Goal: Register for event/course: Sign up to attend an event or enroll in a course

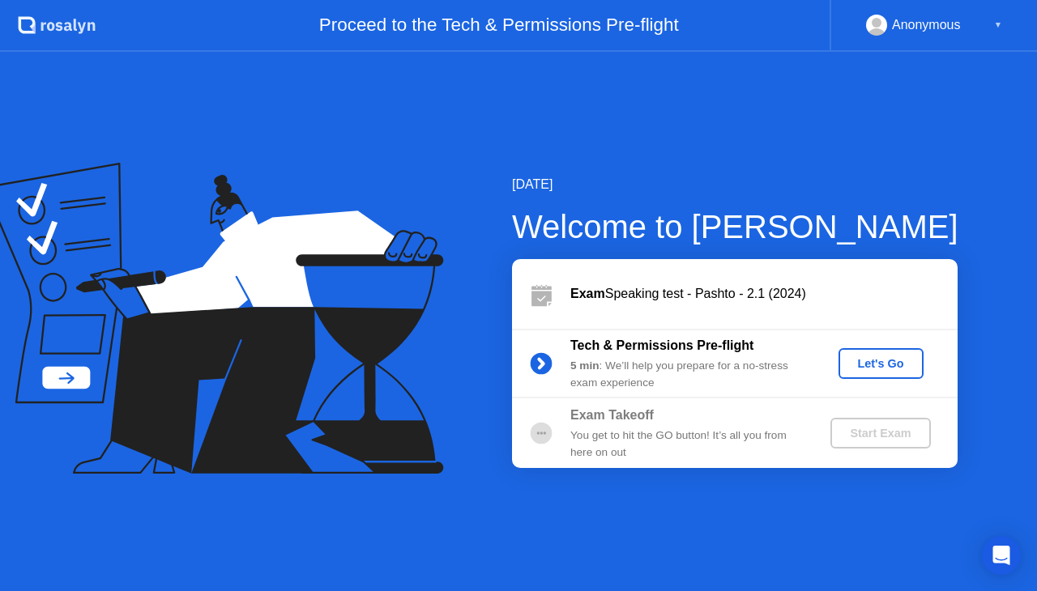
click at [871, 369] on div "Let's Go" at bounding box center [881, 363] width 72 height 13
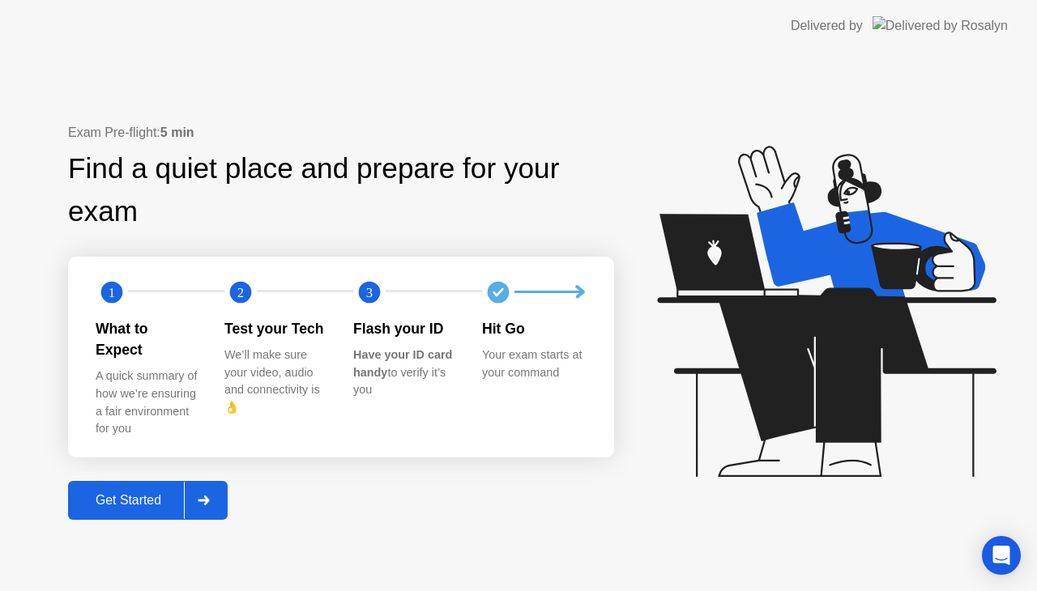
click at [217, 488] on div at bounding box center [203, 500] width 39 height 37
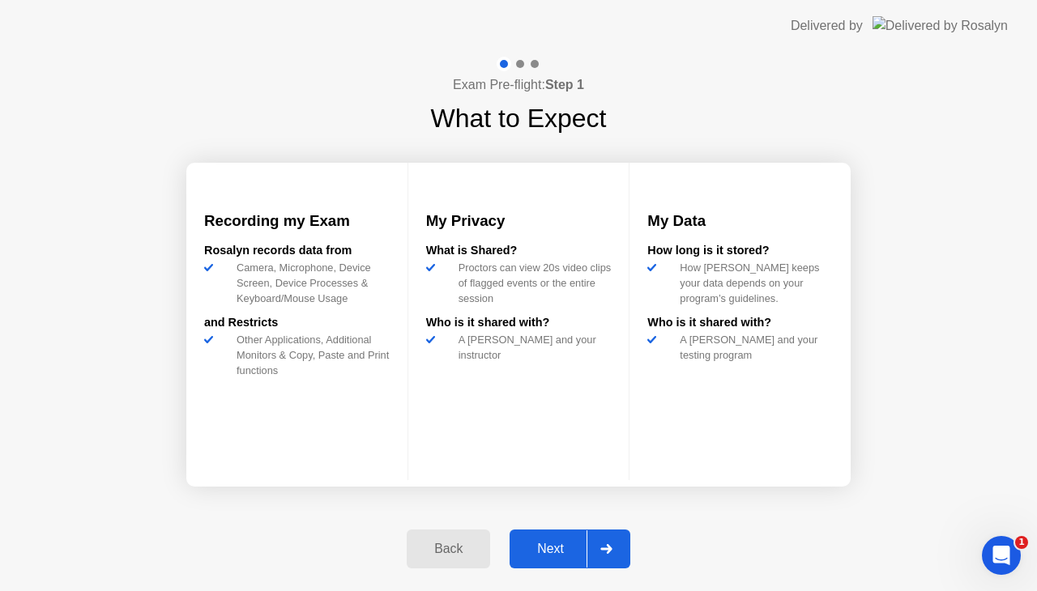
click at [601, 548] on icon at bounding box center [606, 549] width 12 height 10
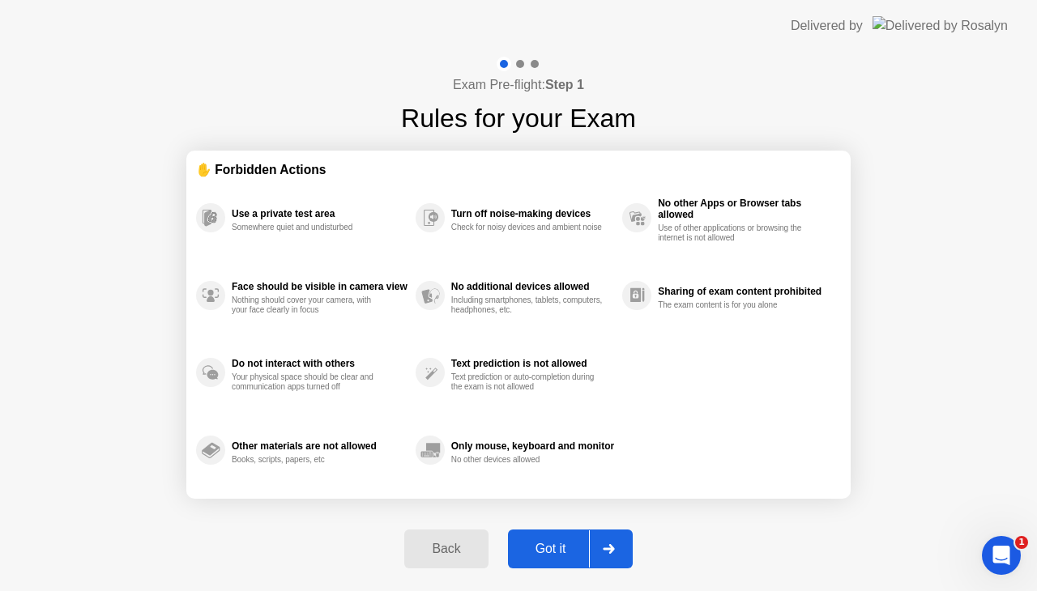
click at [601, 548] on div at bounding box center [608, 548] width 39 height 37
select select "**********"
select select "*******"
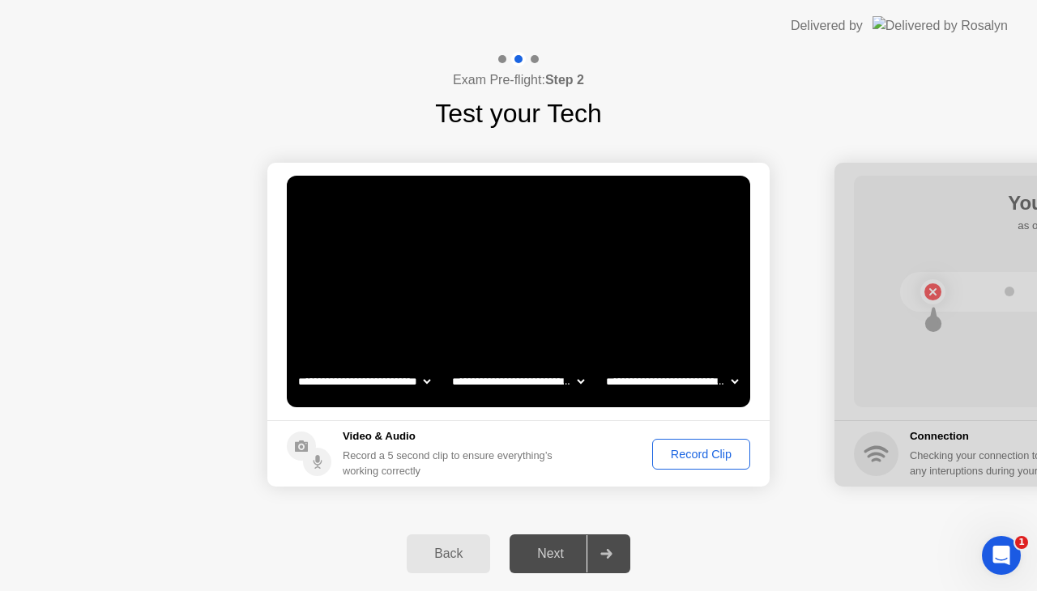
click at [692, 453] on div "Record Clip" at bounding box center [701, 454] width 87 height 13
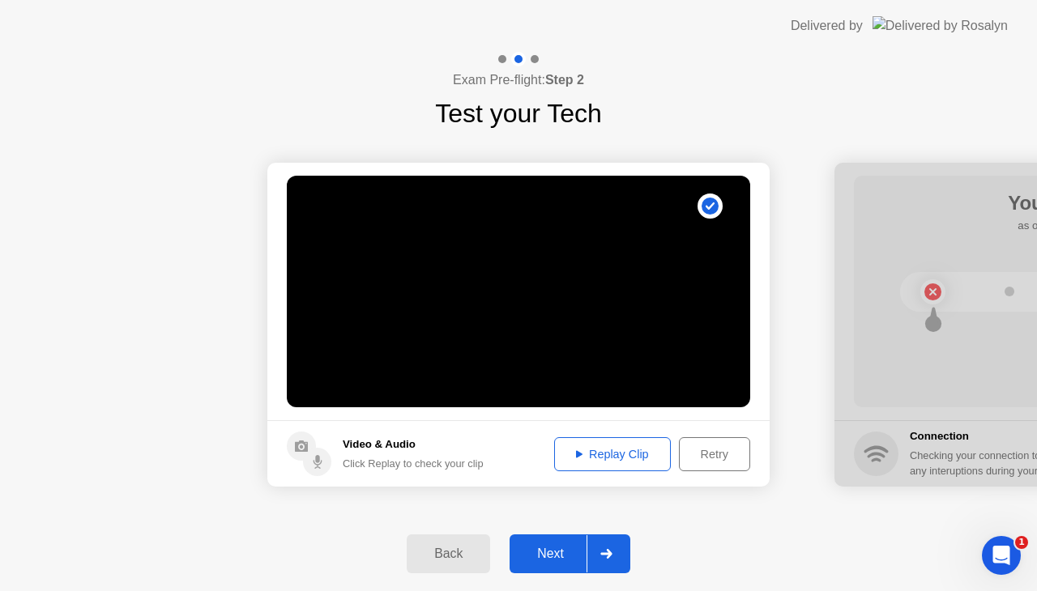
click at [611, 458] on div "Replay Clip" at bounding box center [612, 454] width 105 height 13
click at [612, 557] on icon at bounding box center [606, 554] width 12 height 10
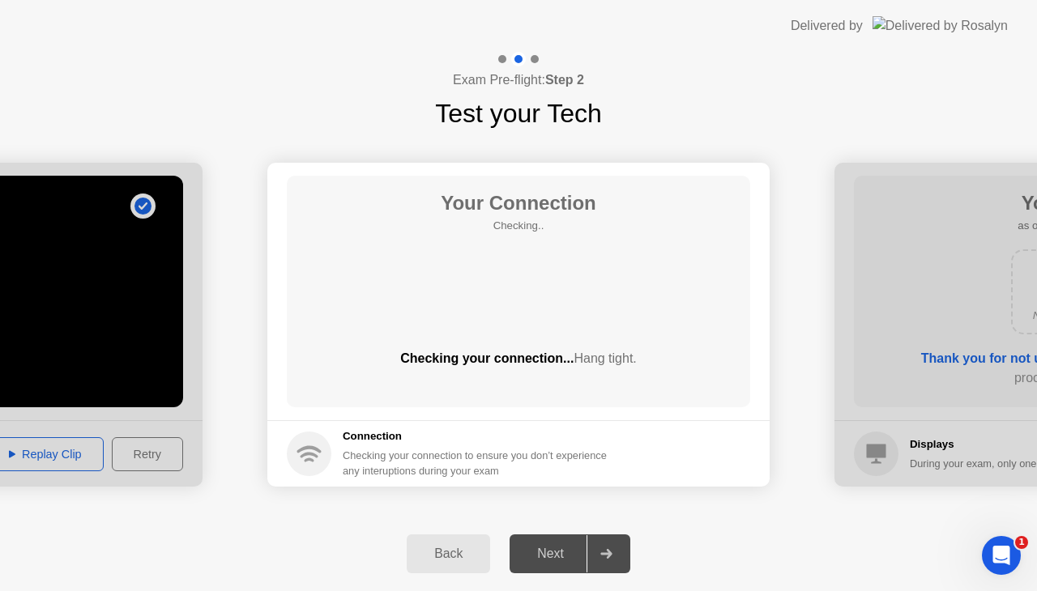
click at [612, 557] on icon at bounding box center [606, 554] width 12 height 10
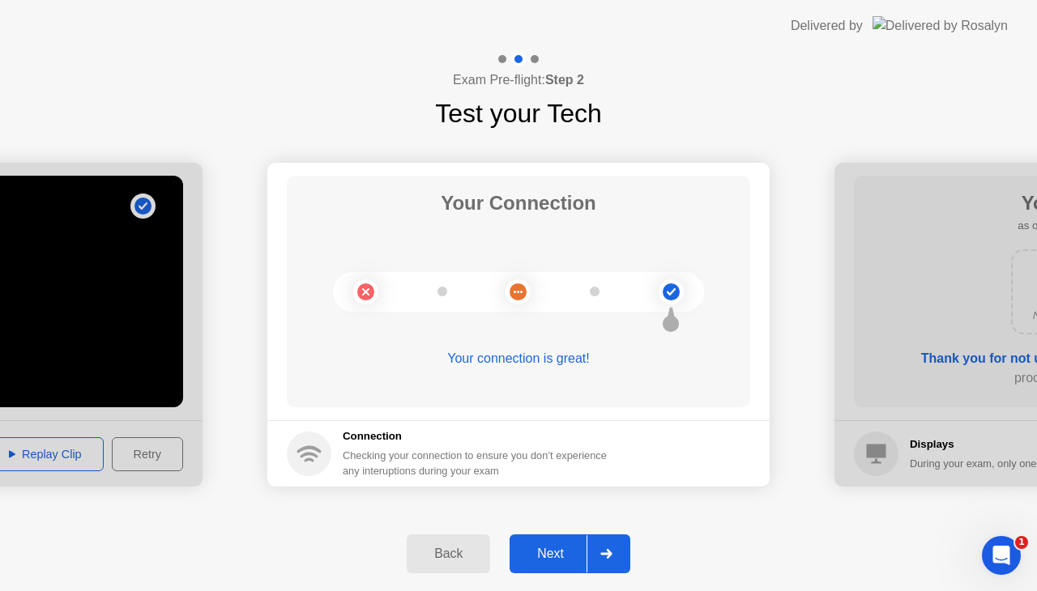
click at [612, 557] on icon at bounding box center [606, 554] width 12 height 10
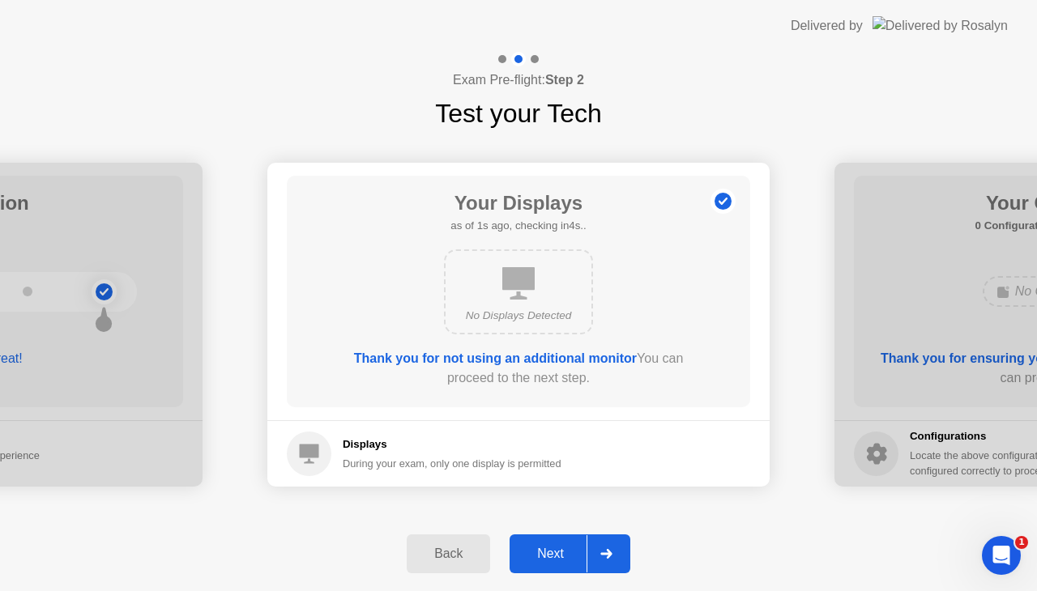
click at [612, 557] on icon at bounding box center [606, 554] width 12 height 10
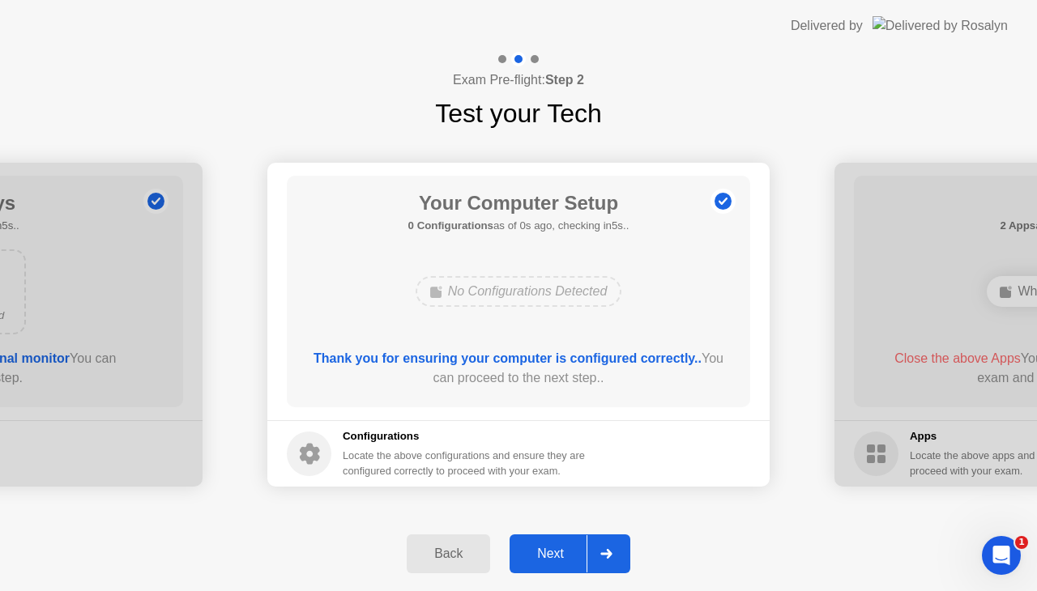
click at [612, 557] on icon at bounding box center [606, 554] width 12 height 10
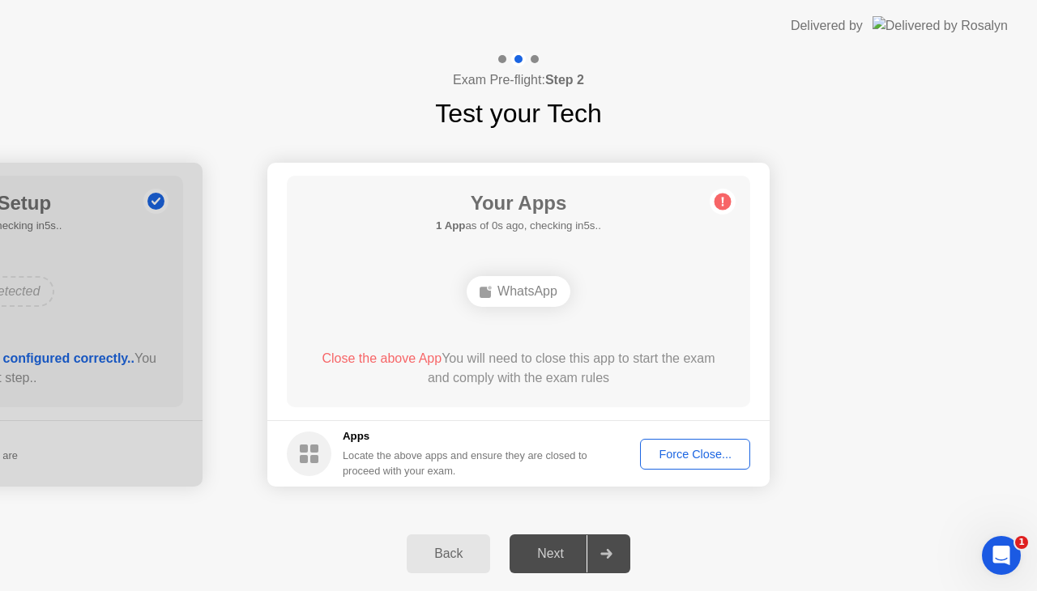
click at [687, 458] on div "Force Close..." at bounding box center [694, 454] width 99 height 13
click at [686, 451] on div "Force Close..." at bounding box center [694, 454] width 99 height 13
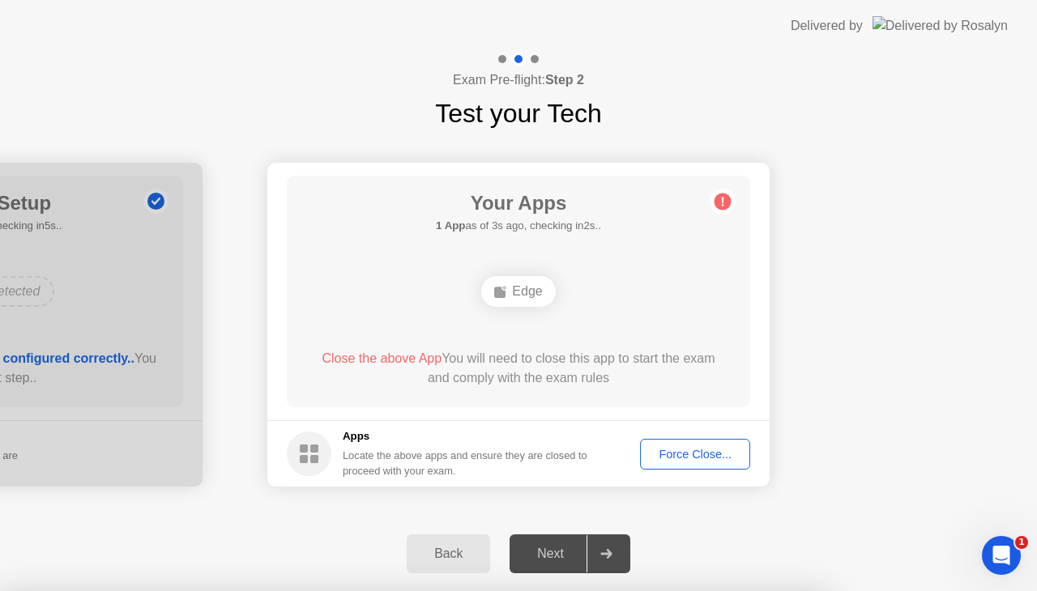
click at [679, 450] on div "Force Close..." at bounding box center [694, 454] width 99 height 13
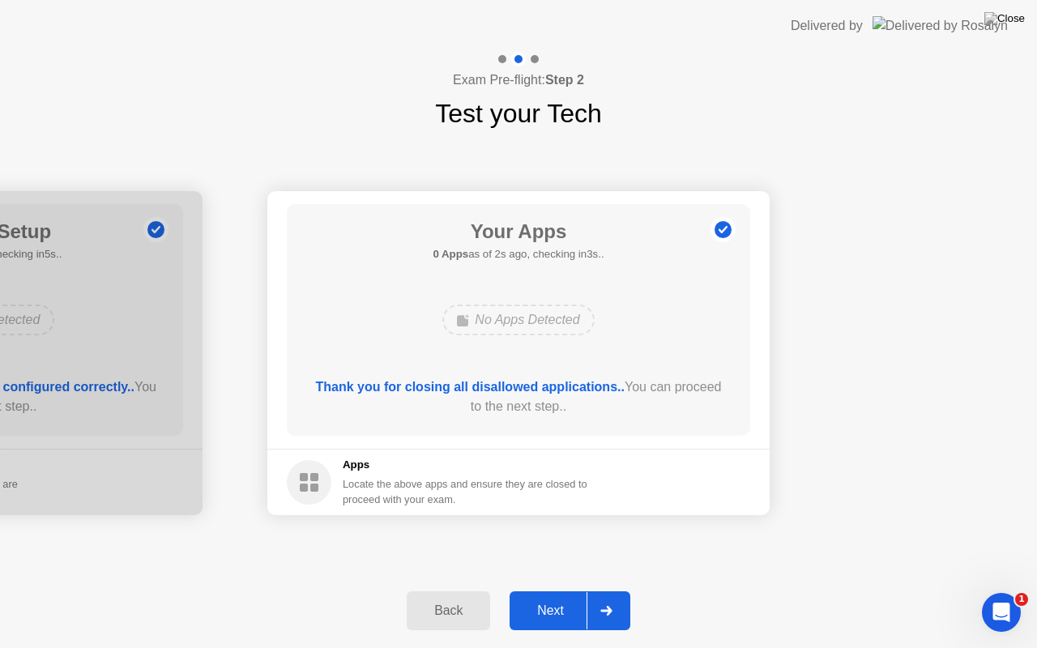
click at [615, 590] on div at bounding box center [605, 610] width 39 height 37
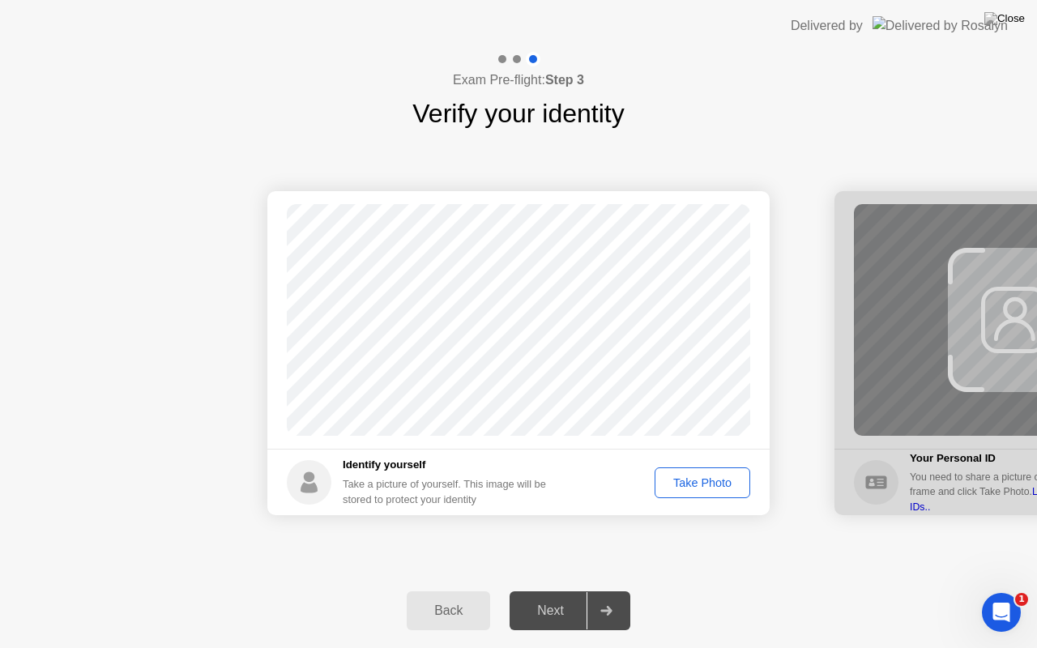
click at [700, 488] on div "Take Photo" at bounding box center [702, 482] width 84 height 13
click at [613, 590] on div at bounding box center [605, 610] width 39 height 37
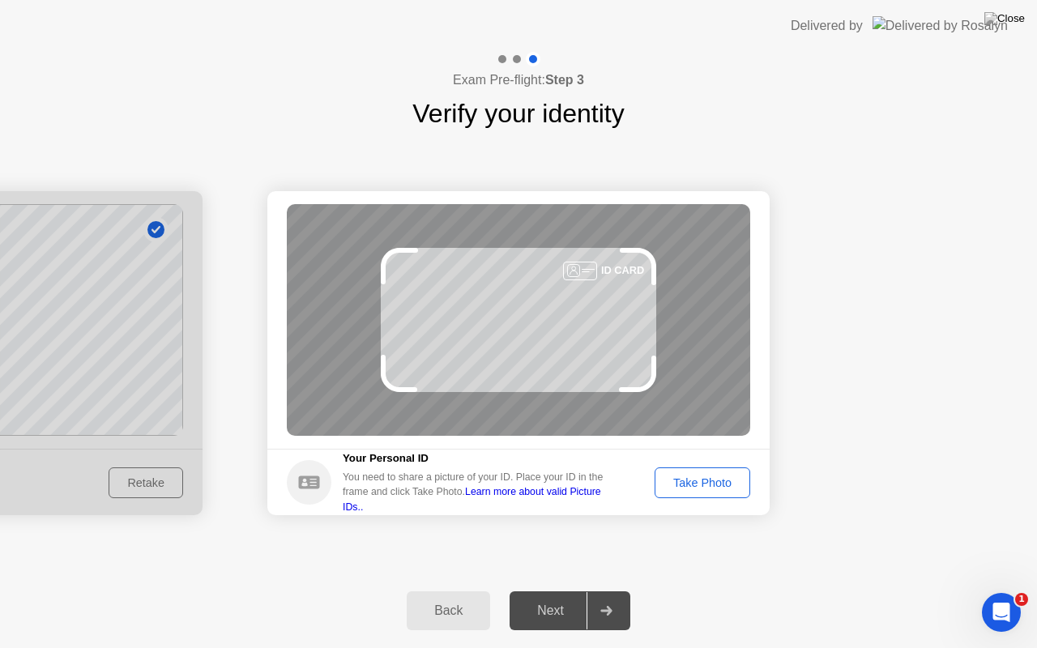
click at [690, 476] on div "Take Photo" at bounding box center [702, 482] width 84 height 13
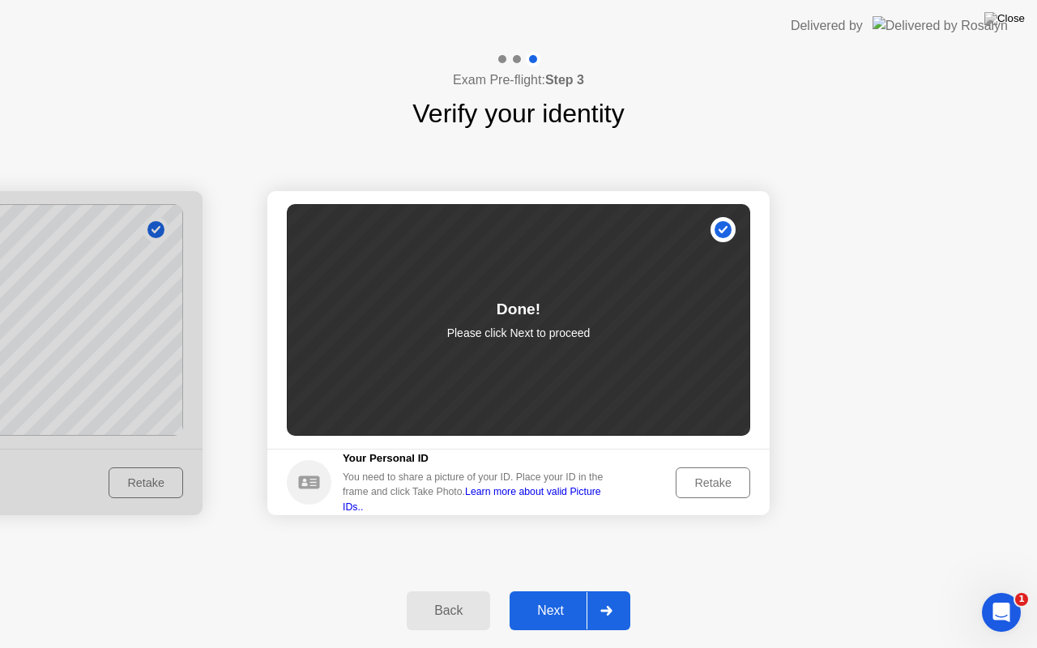
click at [621, 590] on div at bounding box center [605, 610] width 39 height 37
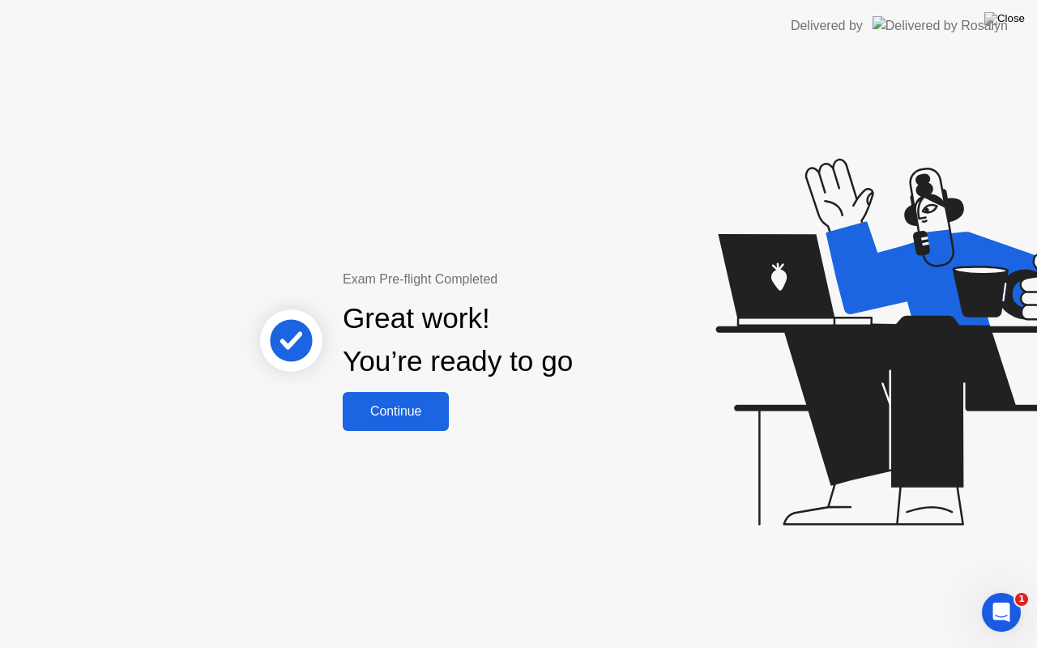
click at [400, 405] on div "Continue" at bounding box center [395, 411] width 96 height 15
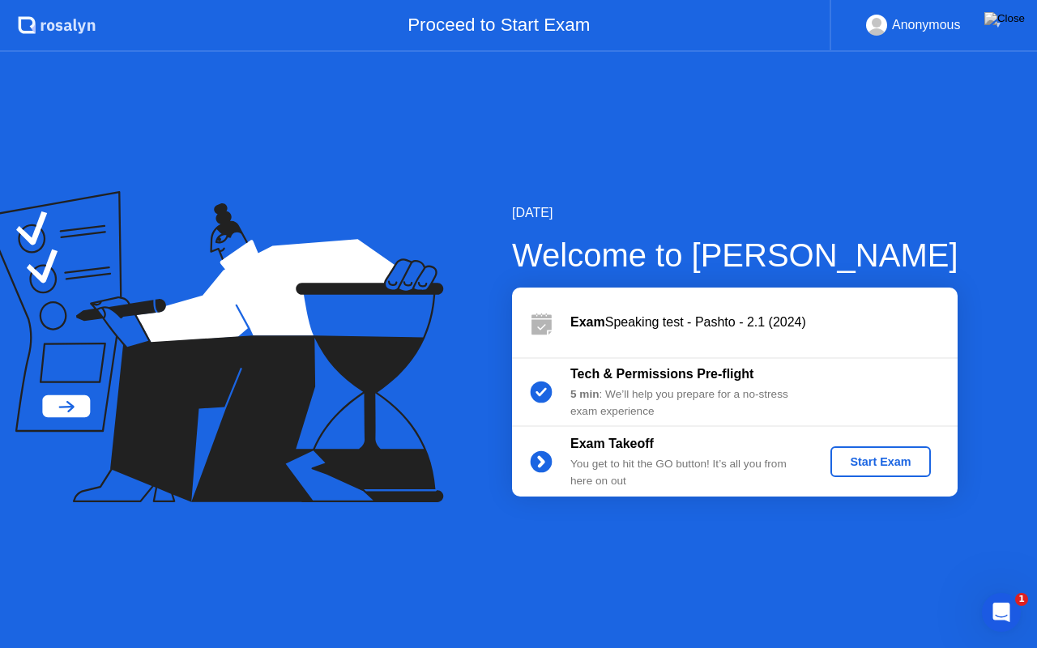
click at [871, 461] on div "Start Exam" at bounding box center [880, 461] width 87 height 13
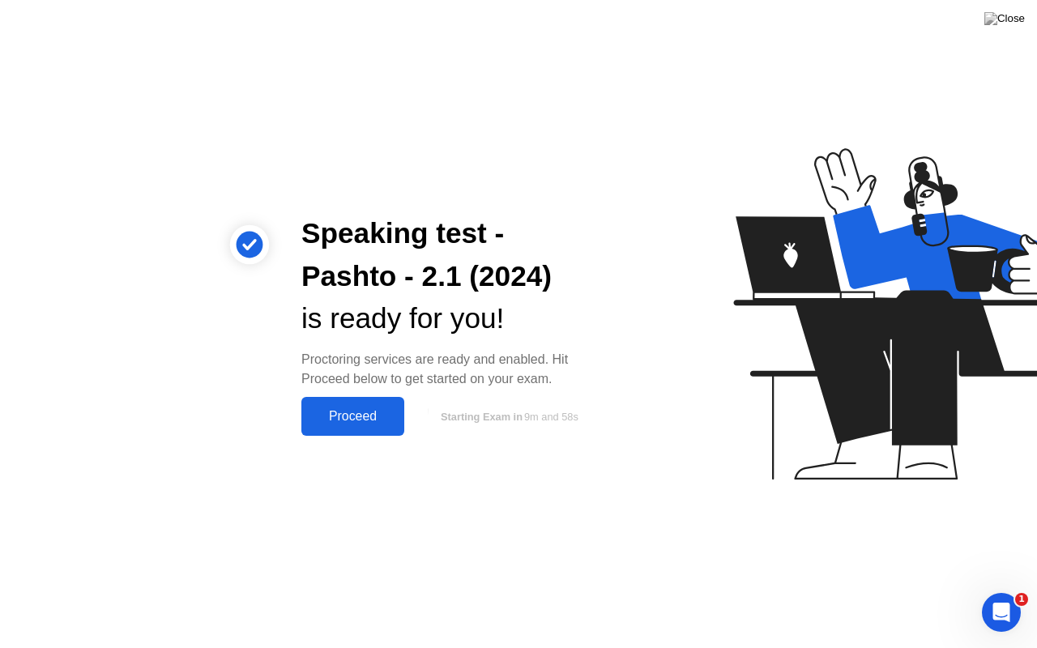
click at [361, 420] on div "Proceed" at bounding box center [352, 416] width 93 height 15
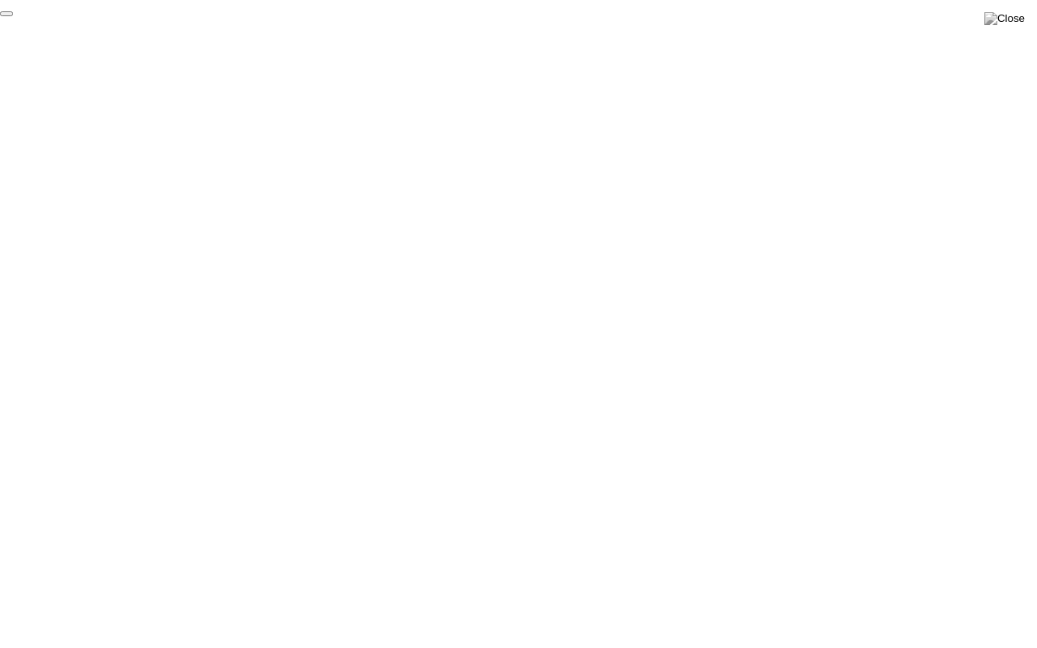
click div "End Proctoring Session"
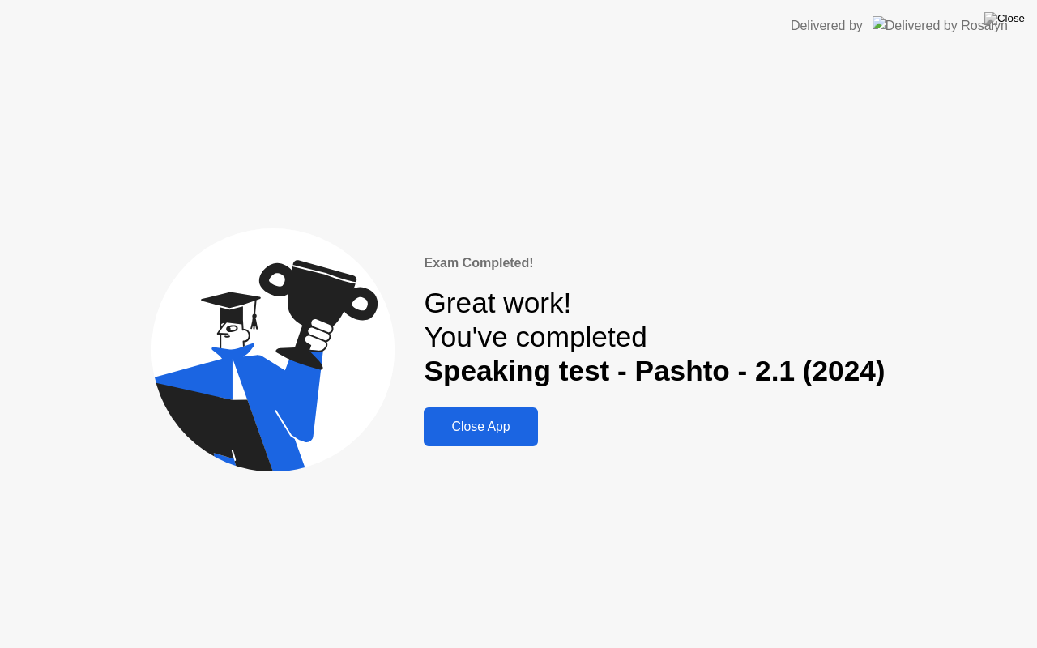
click at [491, 426] on div "Close App" at bounding box center [480, 426] width 104 height 15
